Goal: Navigation & Orientation: Find specific page/section

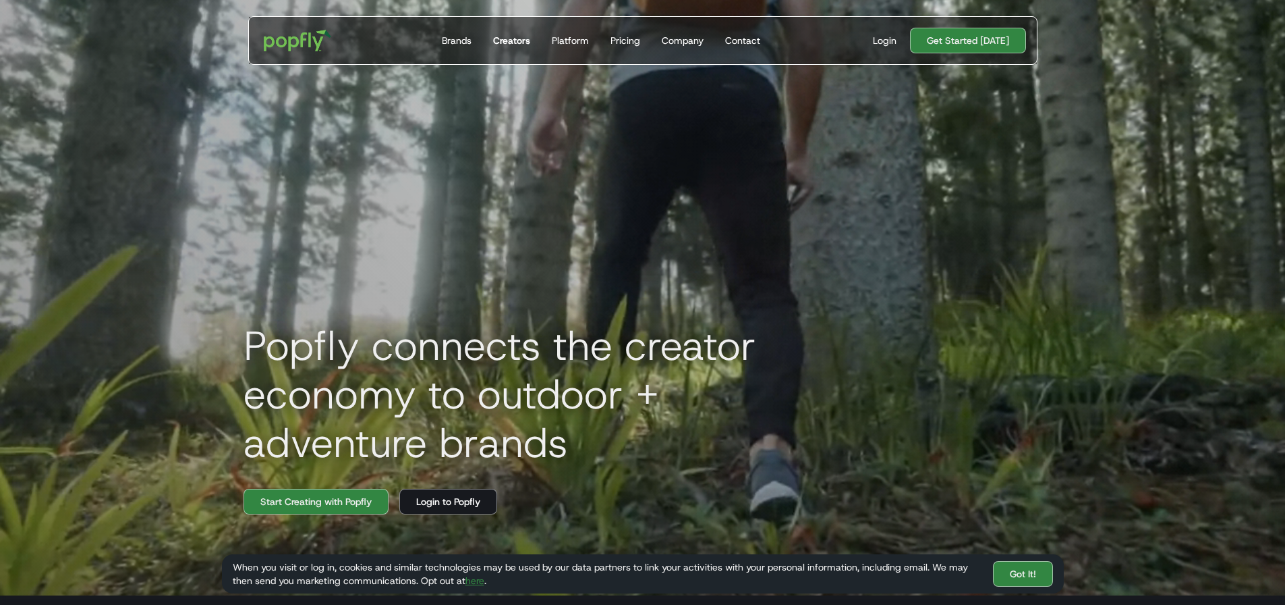
click at [503, 41] on div "Creators" at bounding box center [511, 40] width 37 height 13
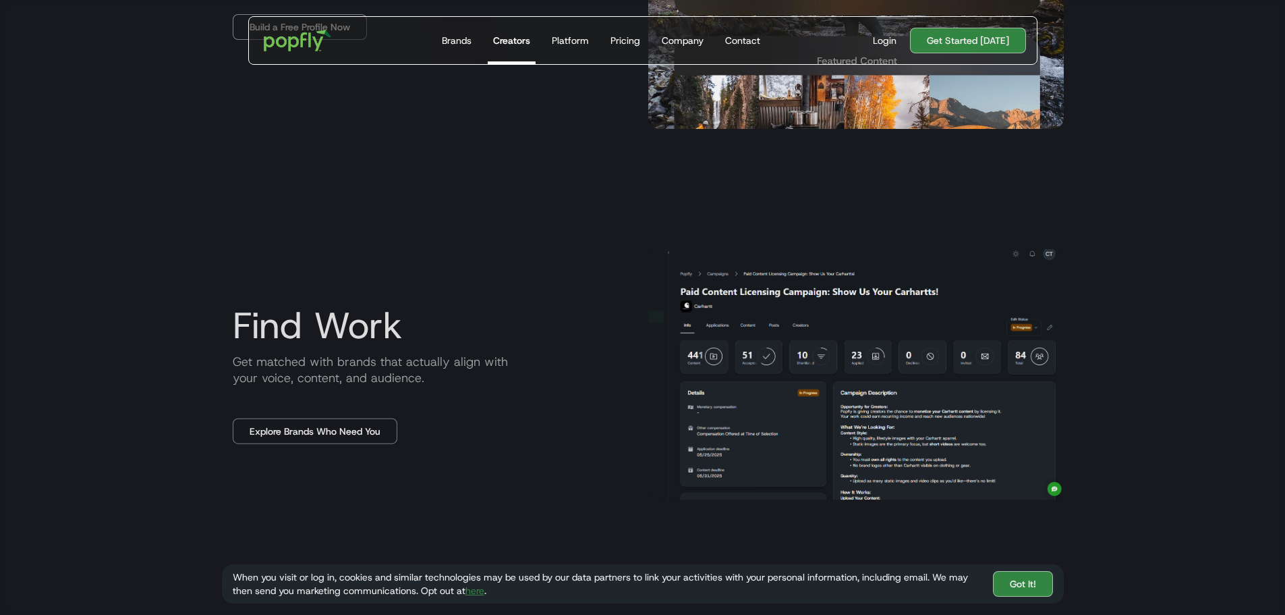
scroll to position [1012, 0]
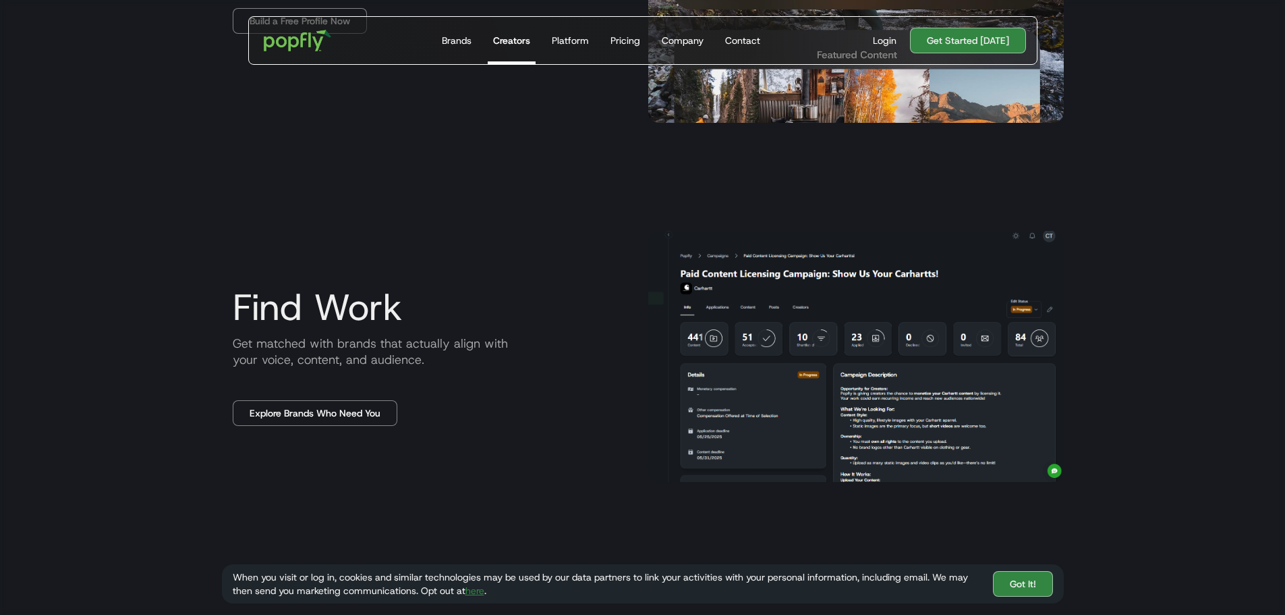
click at [835, 378] on img at bounding box center [856, 356] width 416 height 251
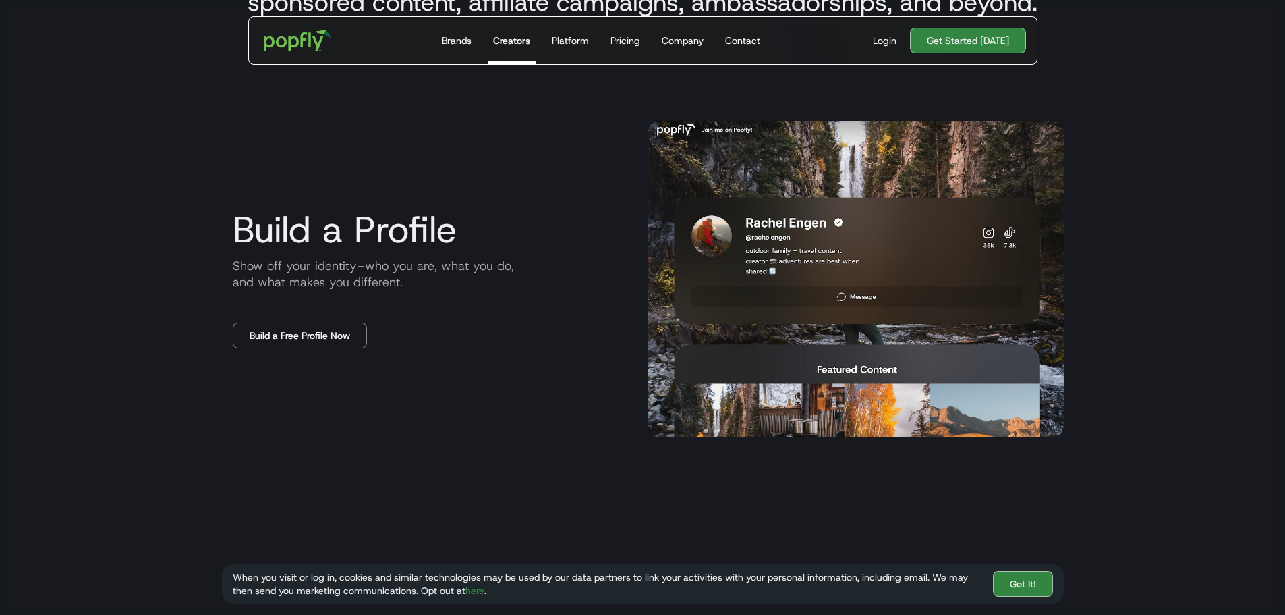
scroll to position [675, 0]
